Goal: Transaction & Acquisition: Book appointment/travel/reservation

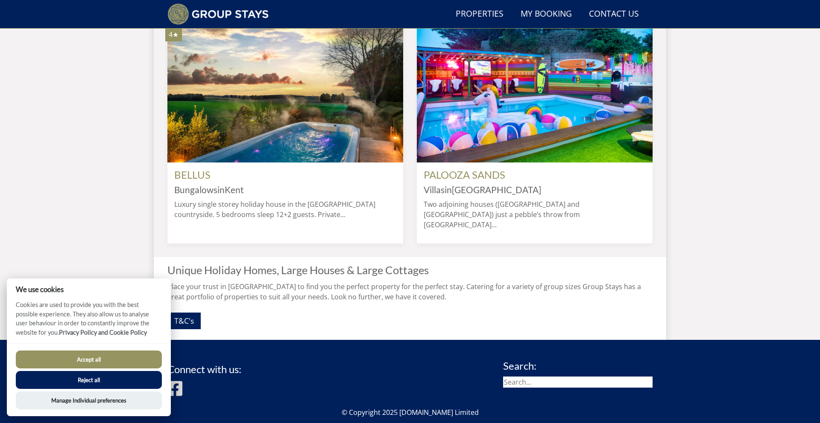
scroll to position [819, 0]
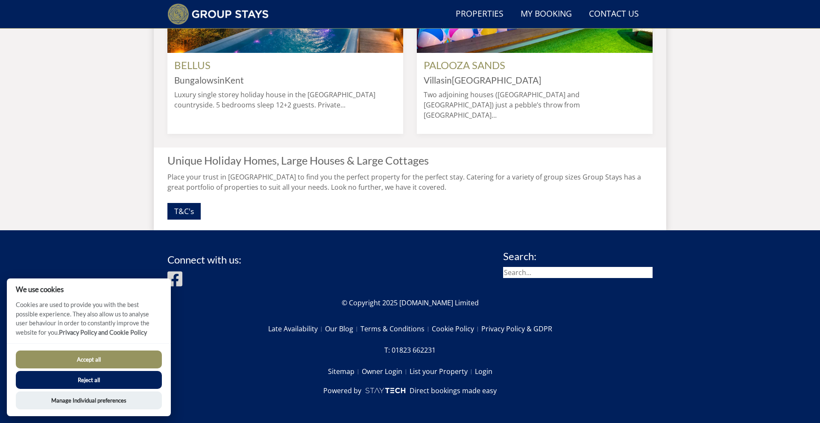
click at [595, 276] on input "search" at bounding box center [577, 272] width 149 height 11
type input "[PERSON_NAME]"
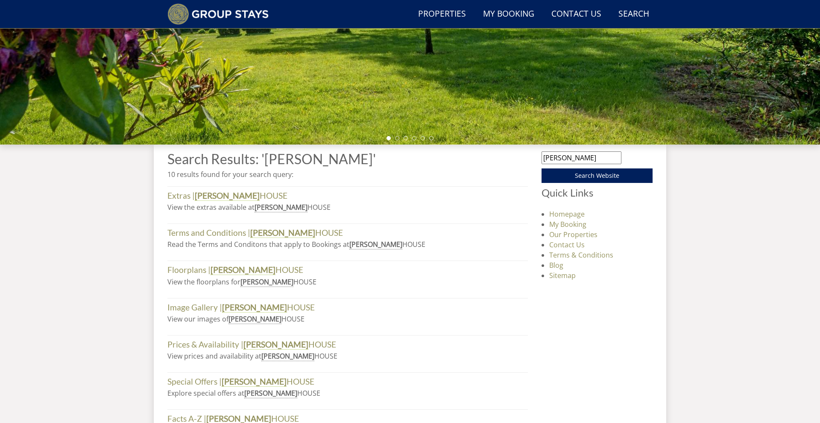
scroll to position [203, 0]
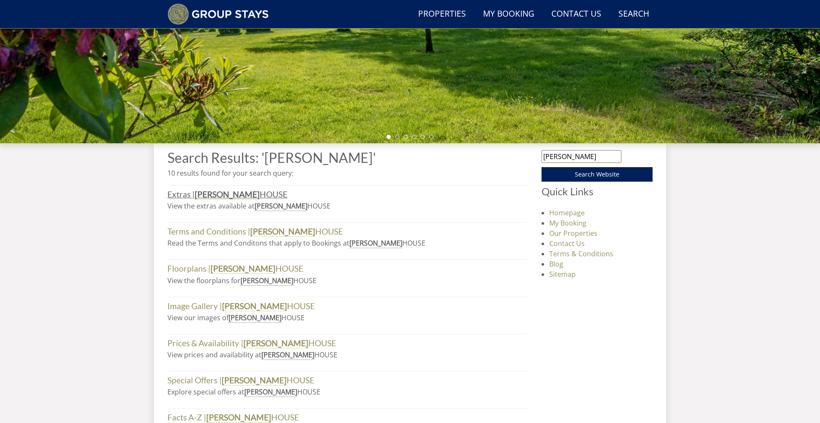
click at [227, 198] on link "Extras | [PERSON_NAME][GEOGRAPHIC_DATA]" at bounding box center [227, 195] width 120 height 10
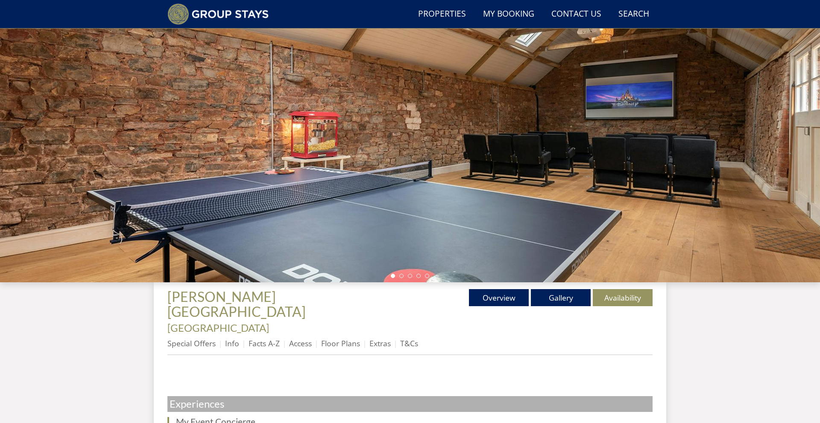
scroll to position [138, 0]
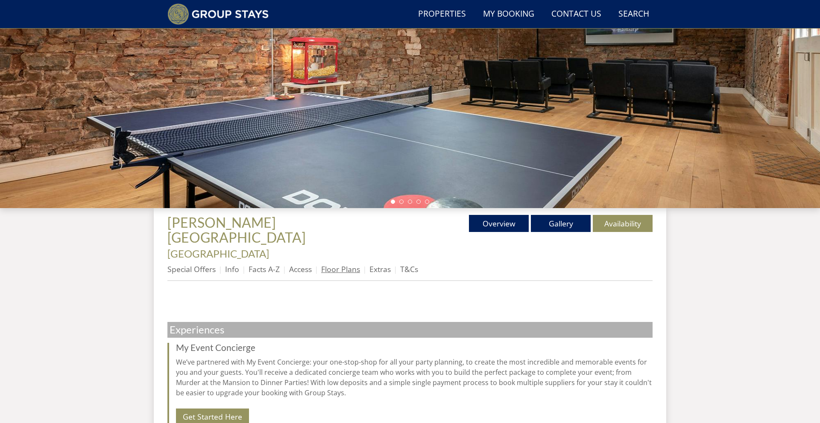
click at [333, 264] on link "Floor Plans" at bounding box center [340, 269] width 39 height 10
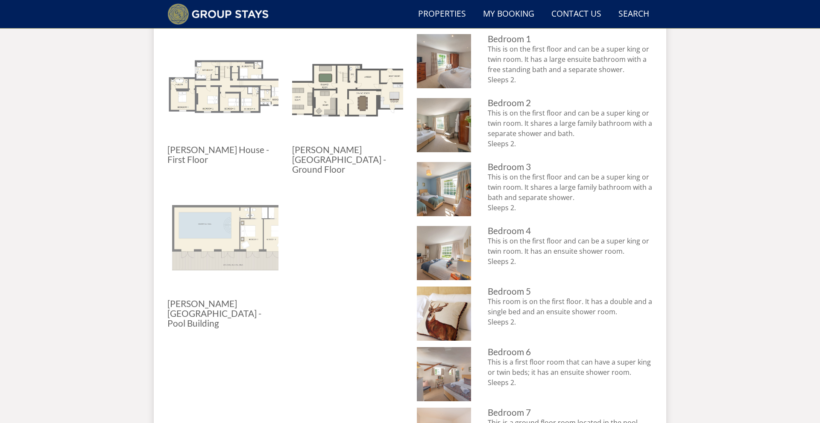
scroll to position [428, 0]
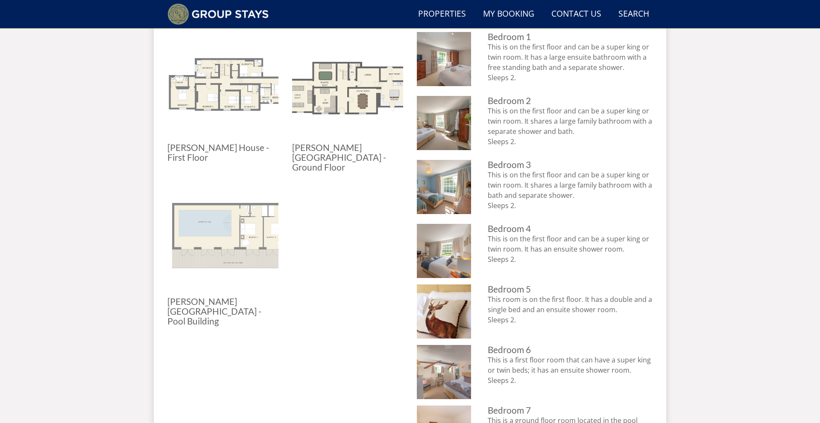
drag, startPoint x: 515, startPoint y: 356, endPoint x: 484, endPoint y: 335, distance: 36.9
click at [484, 345] on li "[PERSON_NAME][GEOGRAPHIC_DATA] - Bedroom 6 has zip and link beds and an ensuite…" at bounding box center [535, 372] width 236 height 54
copy p "This is a first floor room that can have a super king or twin beds; it has an e…"
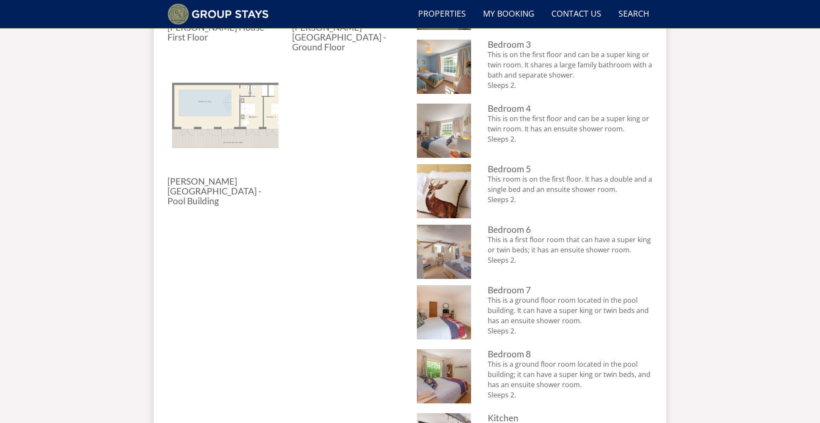
scroll to position [552, 0]
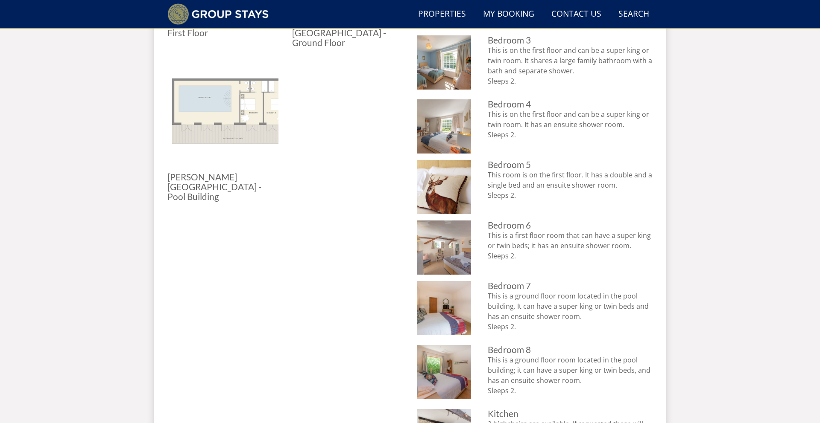
drag, startPoint x: 517, startPoint y: 299, endPoint x: 479, endPoint y: 272, distance: 45.9
click at [479, 281] on li "[PERSON_NAME][GEOGRAPHIC_DATA] - Bedroom 7 is an annexe room with its own showe…" at bounding box center [535, 310] width 236 height 58
copy p "This is a ground floor room located in the pool building. It can have a super k…"
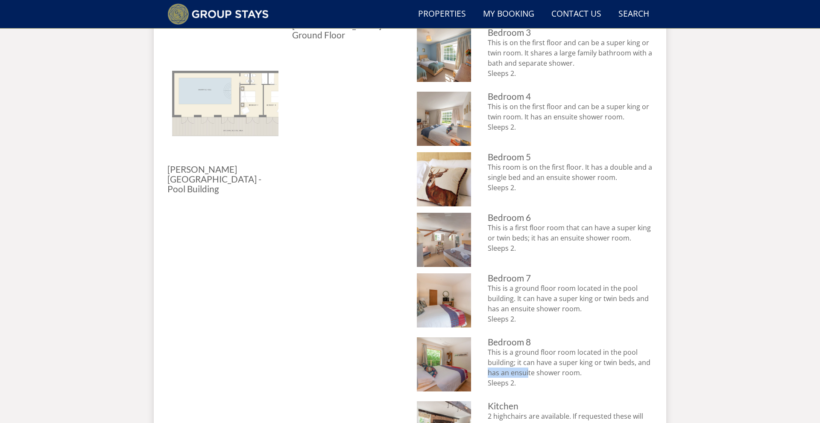
drag, startPoint x: 528, startPoint y: 349, endPoint x: 508, endPoint y: 352, distance: 20.3
click at [488, 347] on p "This is a ground floor room located in the pool building; it can have a super k…" at bounding box center [569, 367] width 165 height 41
drag, startPoint x: 520, startPoint y: 356, endPoint x: 486, endPoint y: 325, distance: 46.3
click at [486, 338] on li "[PERSON_NAME][GEOGRAPHIC_DATA] - Bedroom 8 is an annexe room with an ensuite sh…" at bounding box center [535, 367] width 236 height 58
copy p "This is a ground floor room located in the pool building; it can have a super k…"
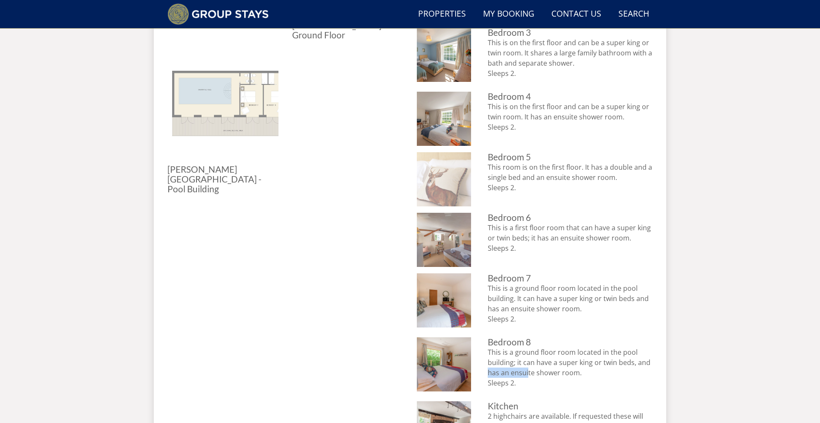
click at [435, 157] on img at bounding box center [444, 179] width 54 height 54
